Goal: Navigation & Orientation: Go to known website

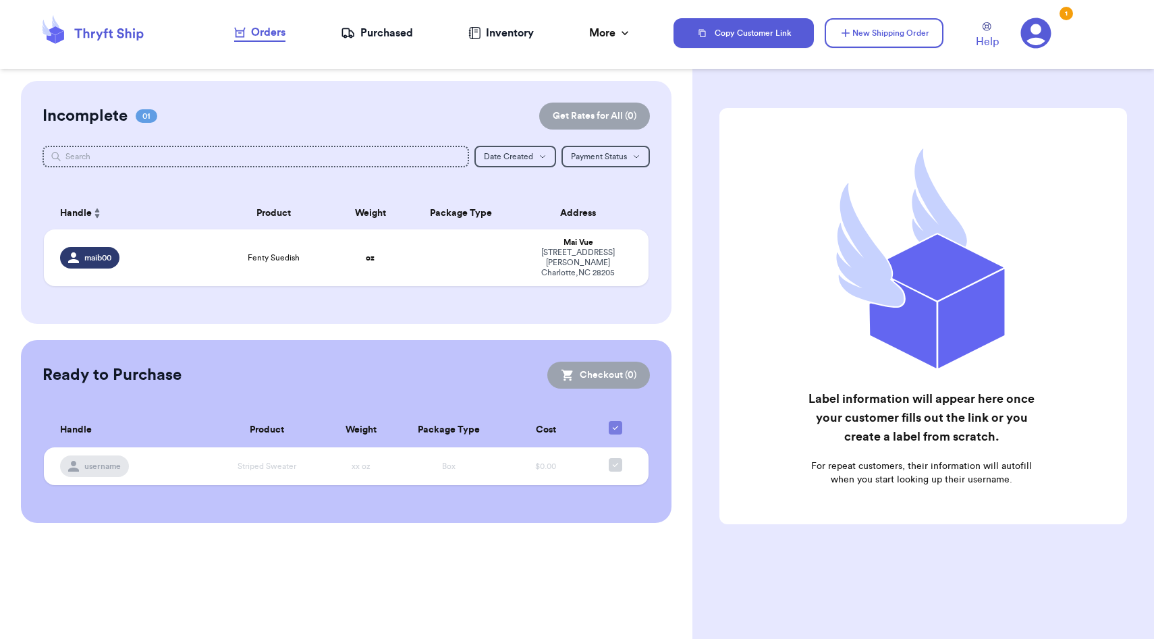
click at [1043, 35] on icon at bounding box center [1035, 33] width 30 height 30
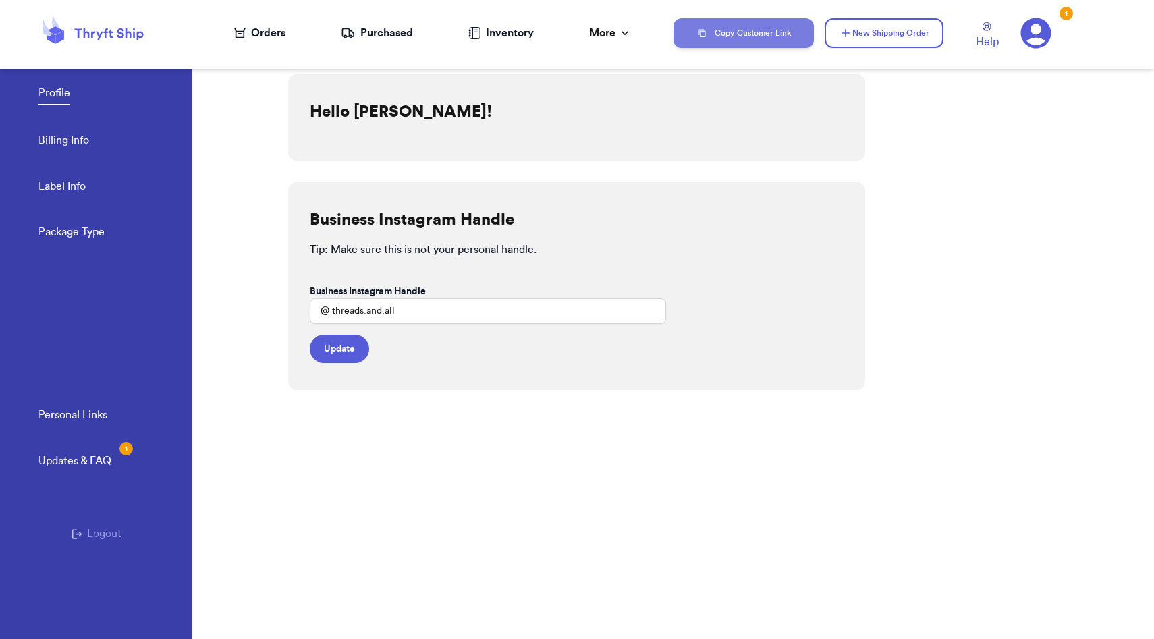
click at [722, 32] on button "Copy Customer Link" at bounding box center [744, 33] width 140 height 30
click at [761, 37] on button "Copy Customer Link" at bounding box center [744, 33] width 140 height 30
